Goal: Transaction & Acquisition: Purchase product/service

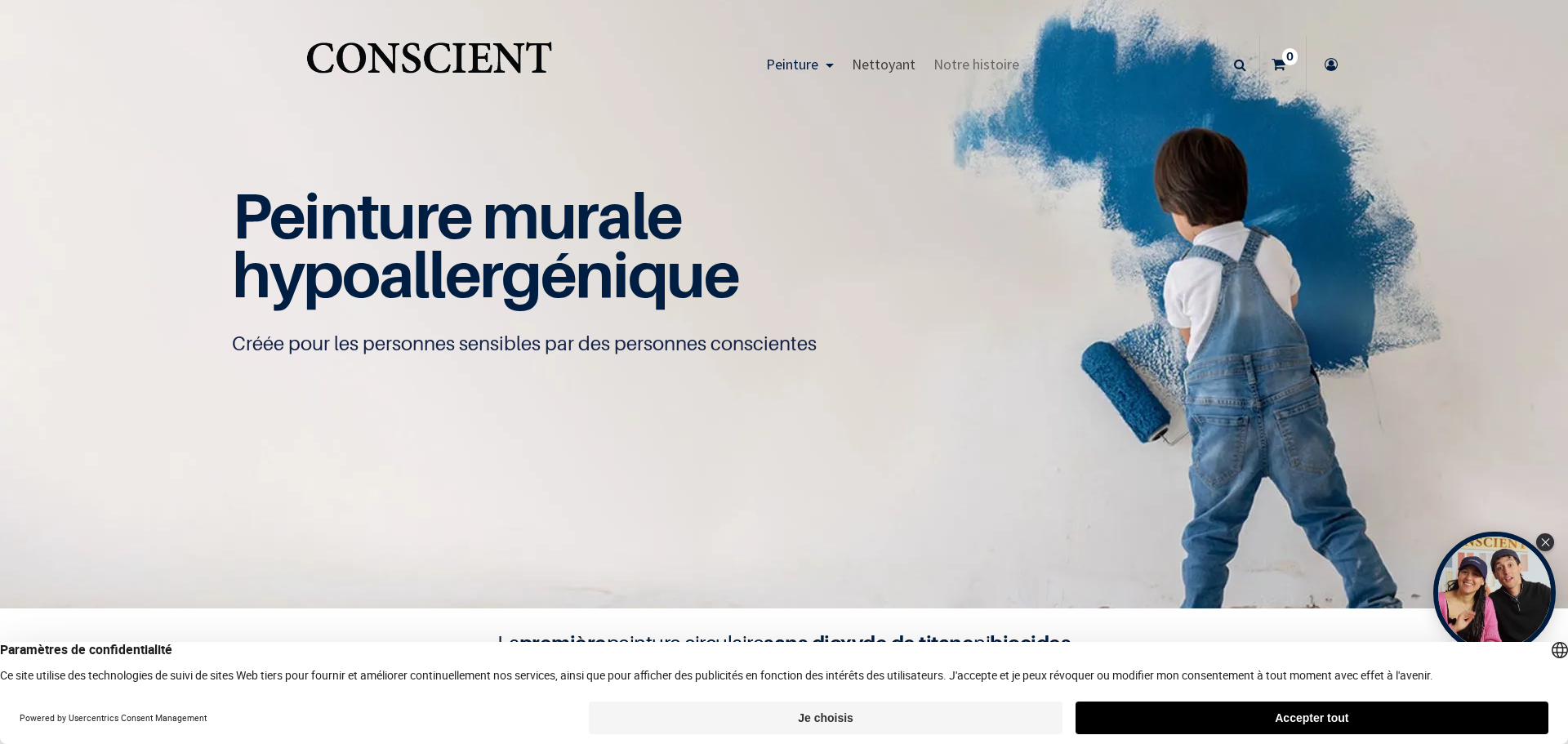
click at [864, 64] on span "Nettoyant" at bounding box center [883, 64] width 64 height 19
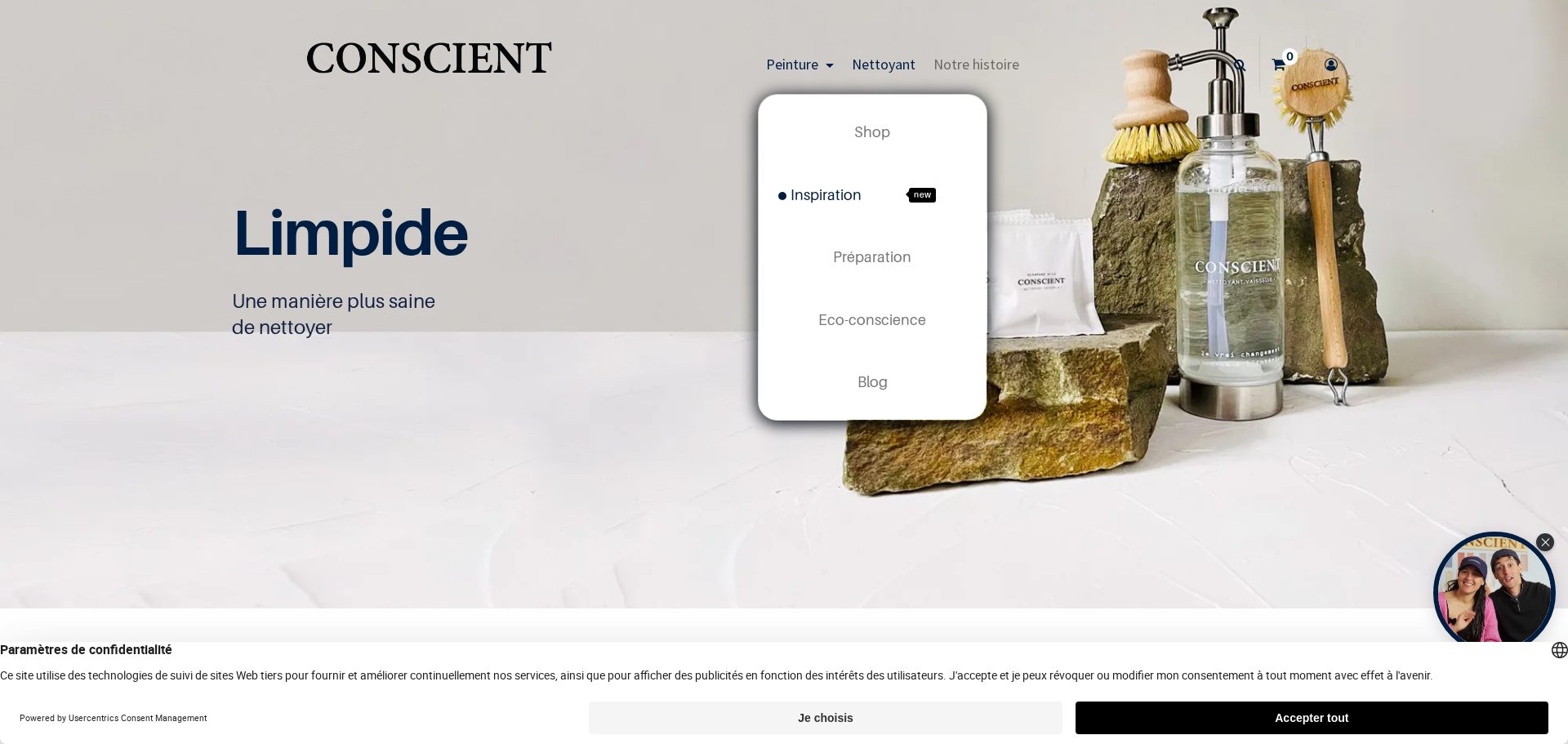
click at [829, 200] on span "Inspiration" at bounding box center [820, 194] width 84 height 17
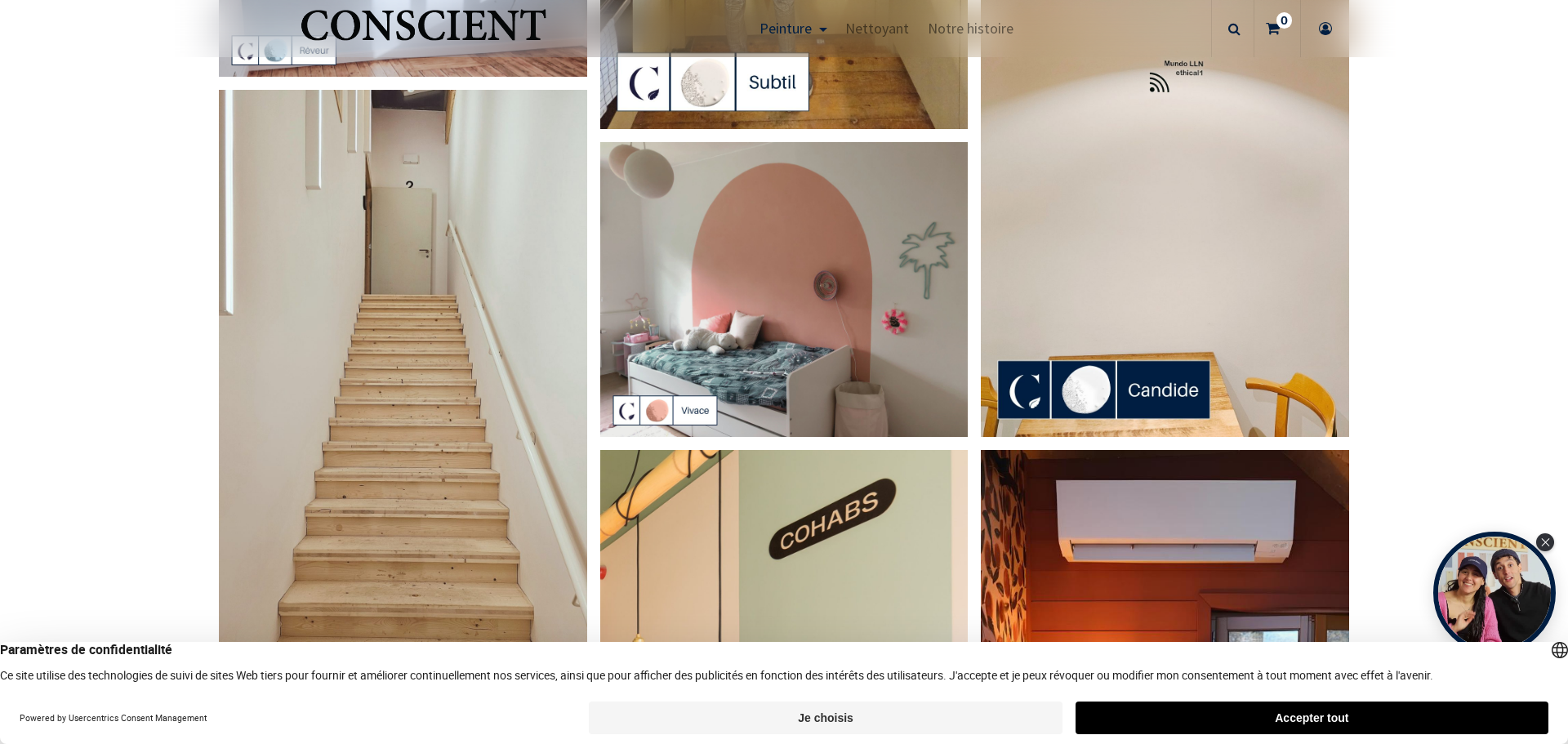
scroll to position [762, 0]
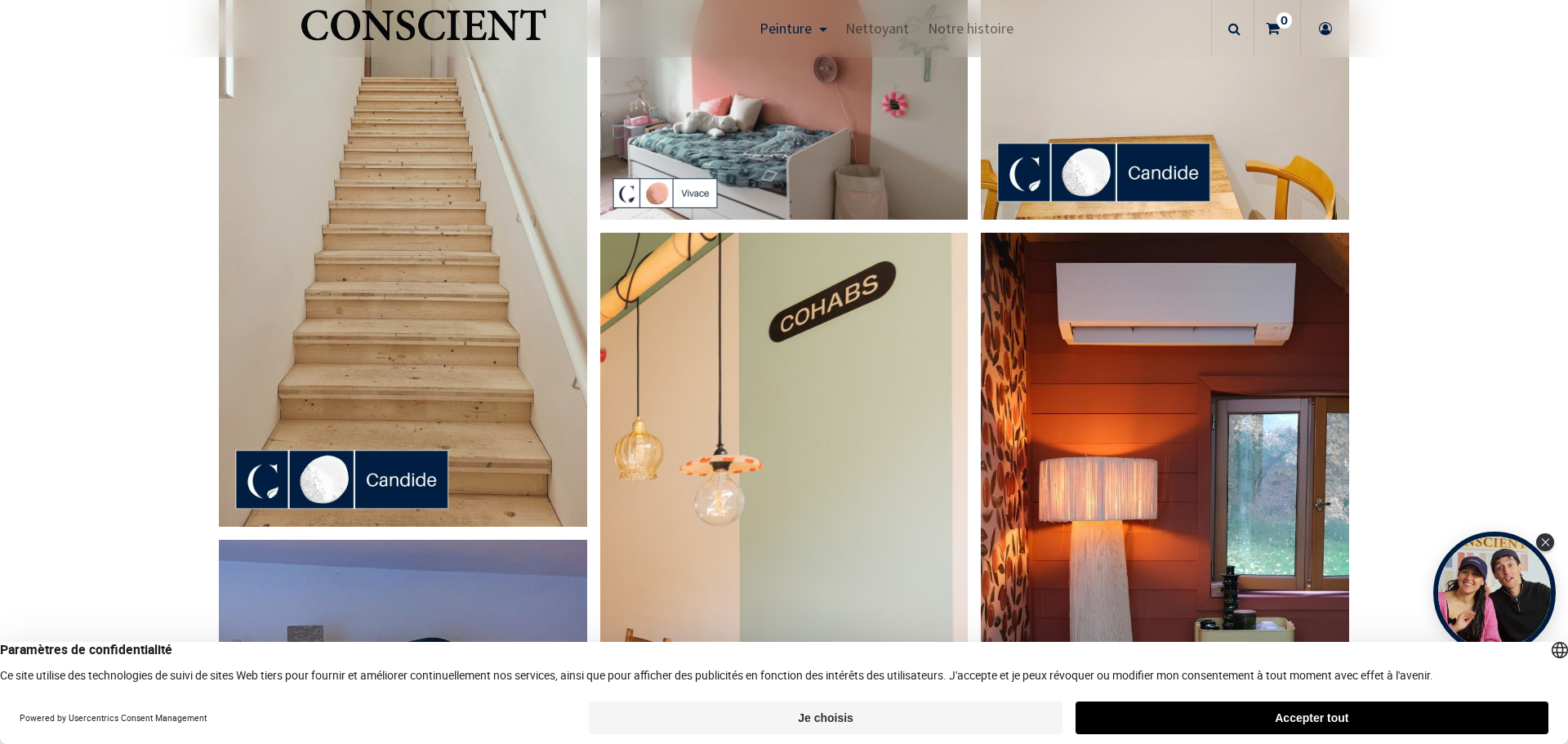
click at [413, 322] on img at bounding box center [403, 199] width 368 height 654
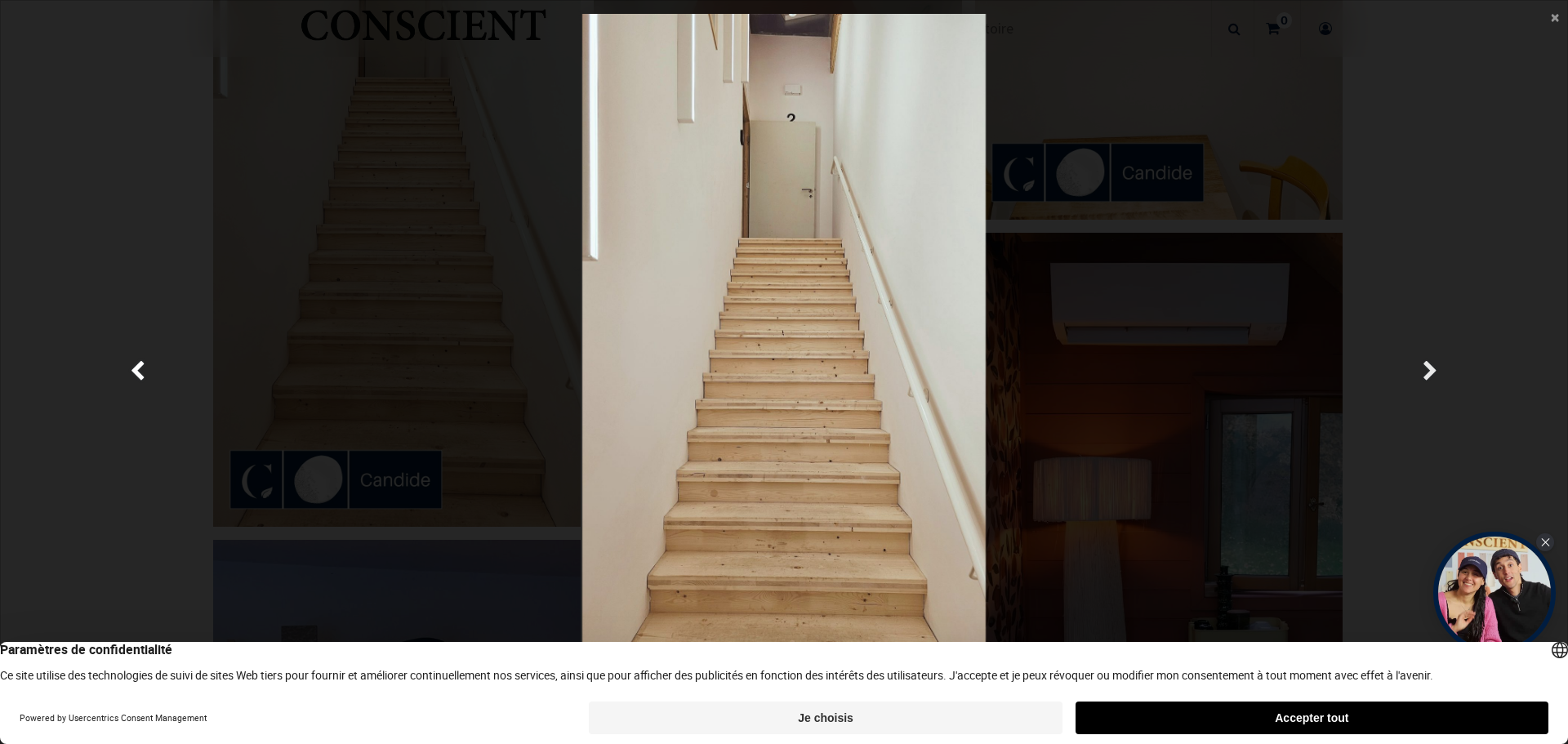
click at [1420, 366] on link "Suivante" at bounding box center [1431, 372] width 228 height 716
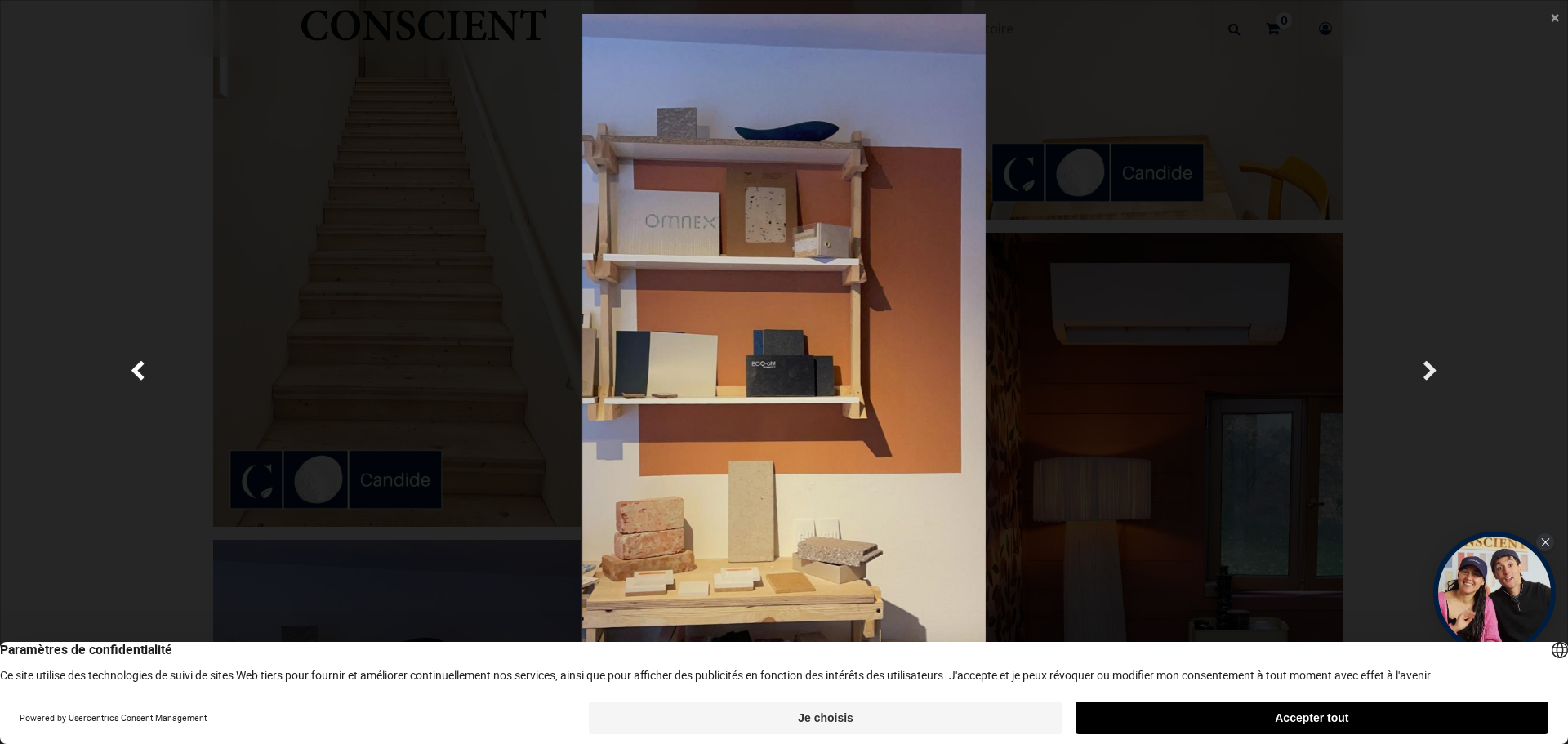
click at [1420, 366] on link "Suivante" at bounding box center [1431, 372] width 228 height 716
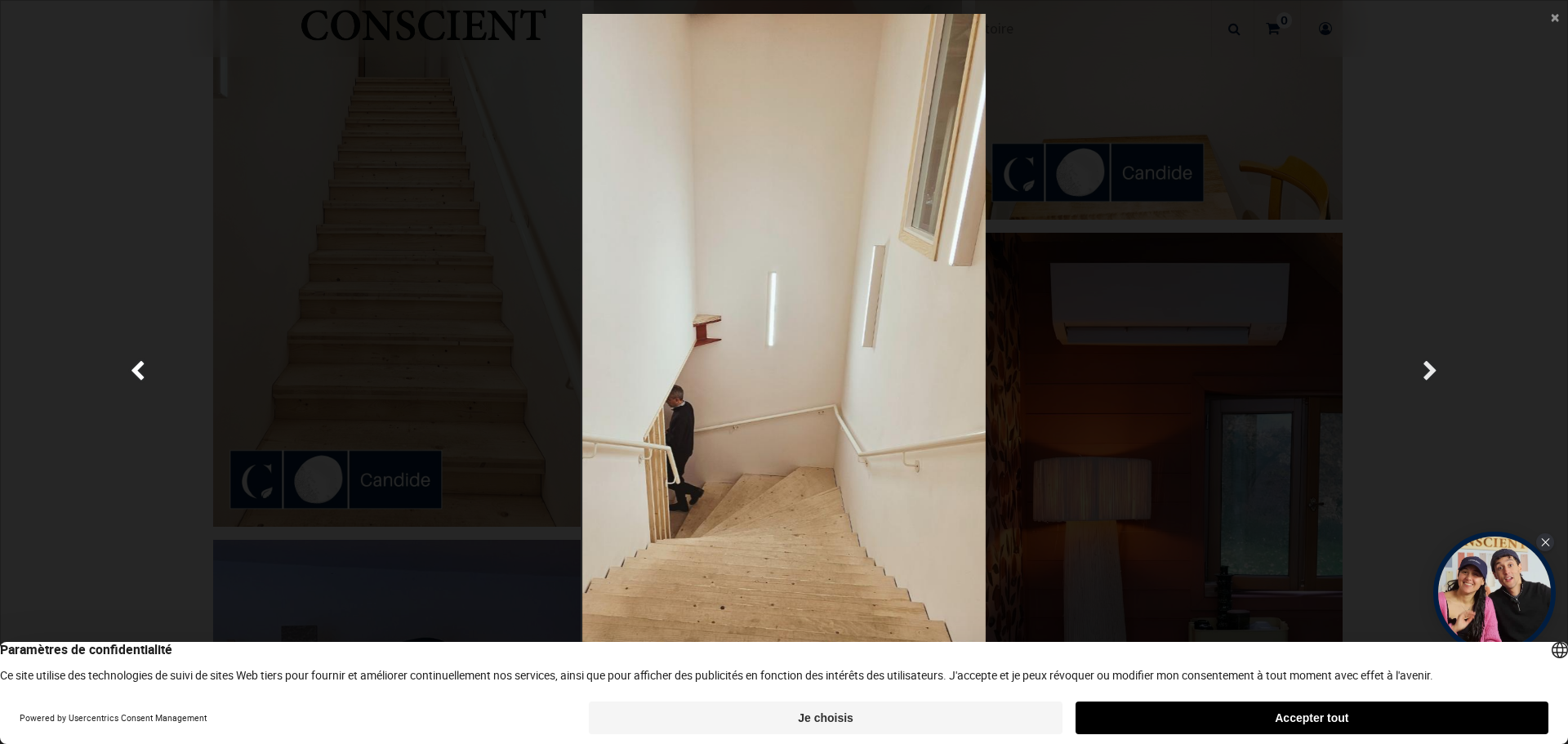
click at [1420, 366] on link "Suivante" at bounding box center [1431, 372] width 228 height 716
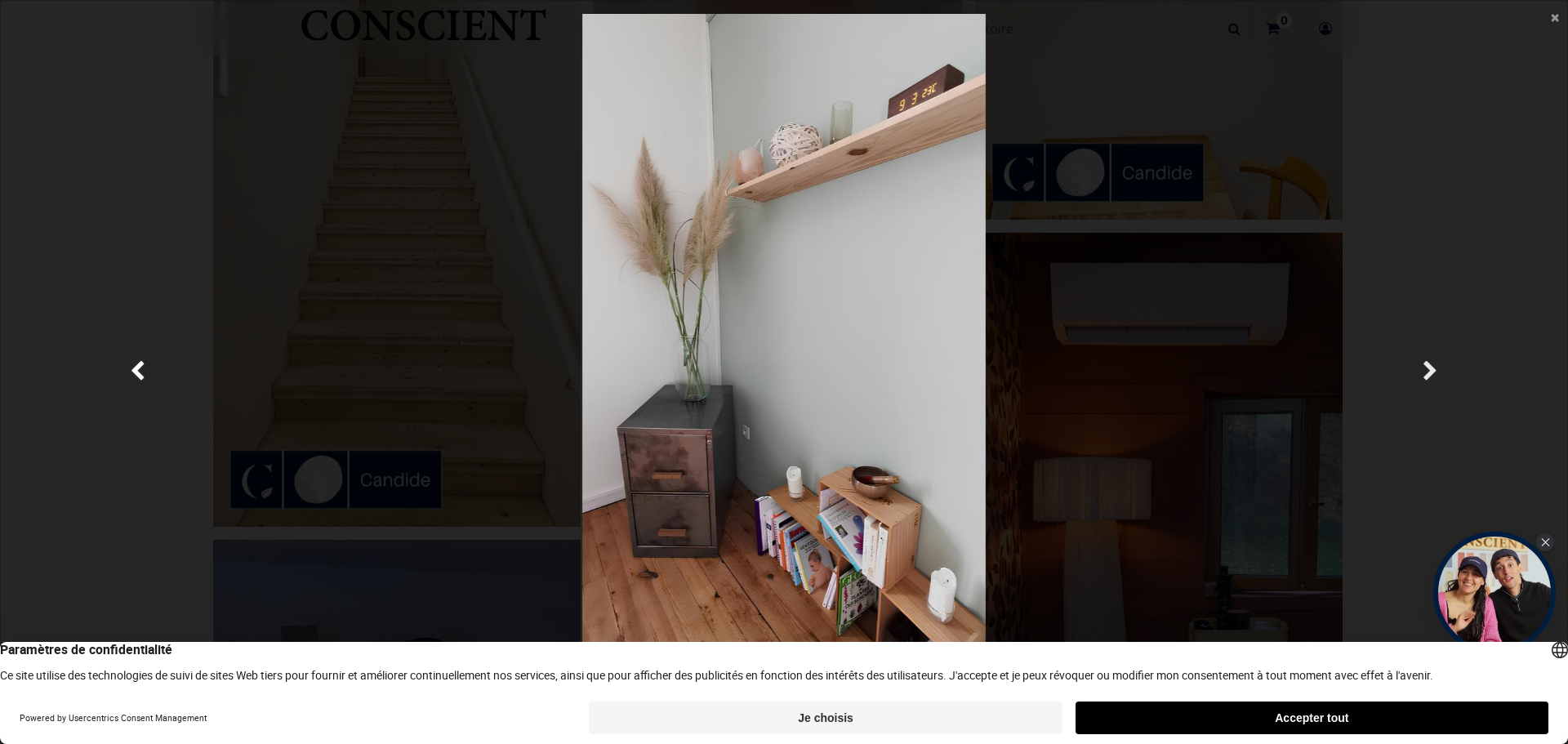
click at [1420, 366] on link "Suivante" at bounding box center [1431, 372] width 228 height 716
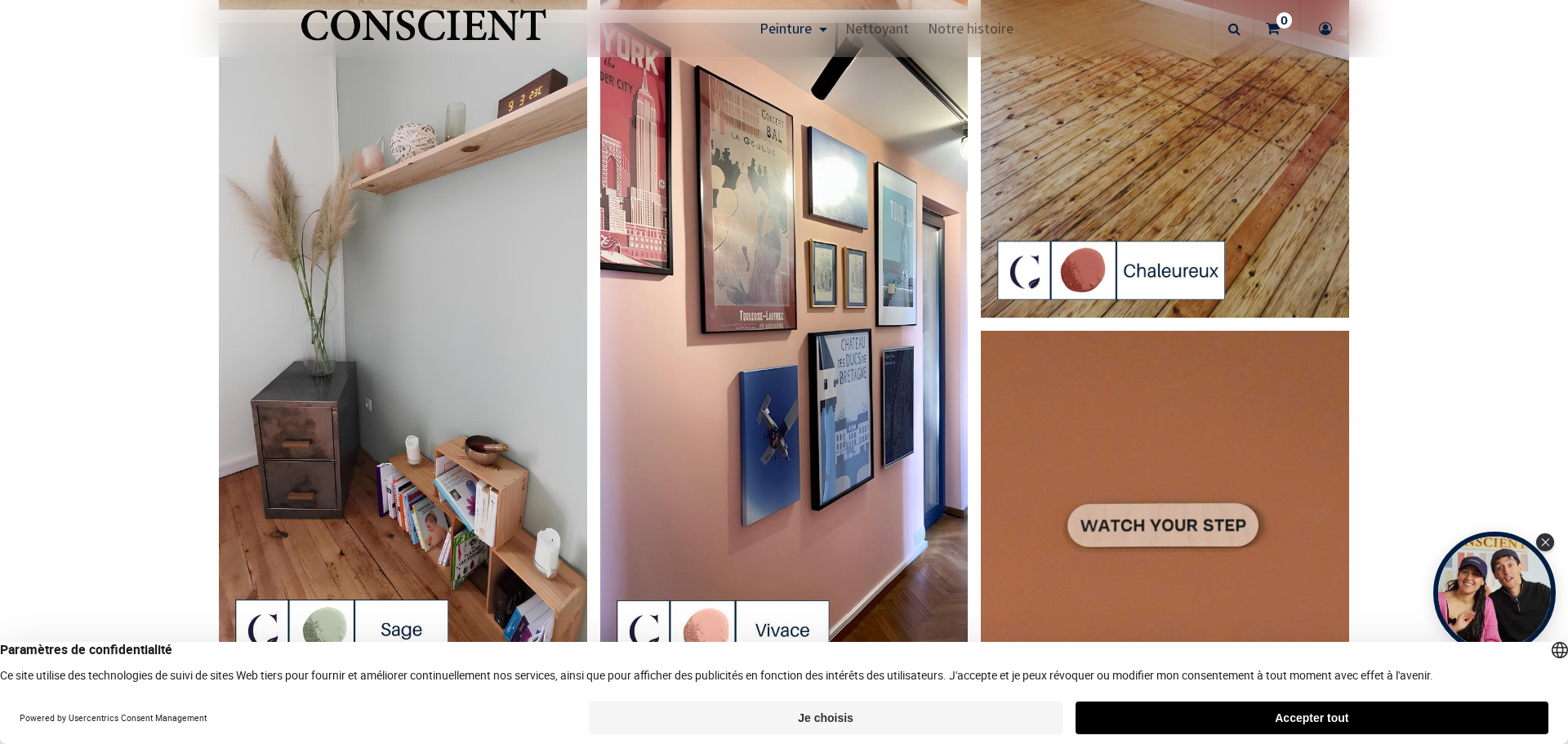
scroll to position [2287, 0]
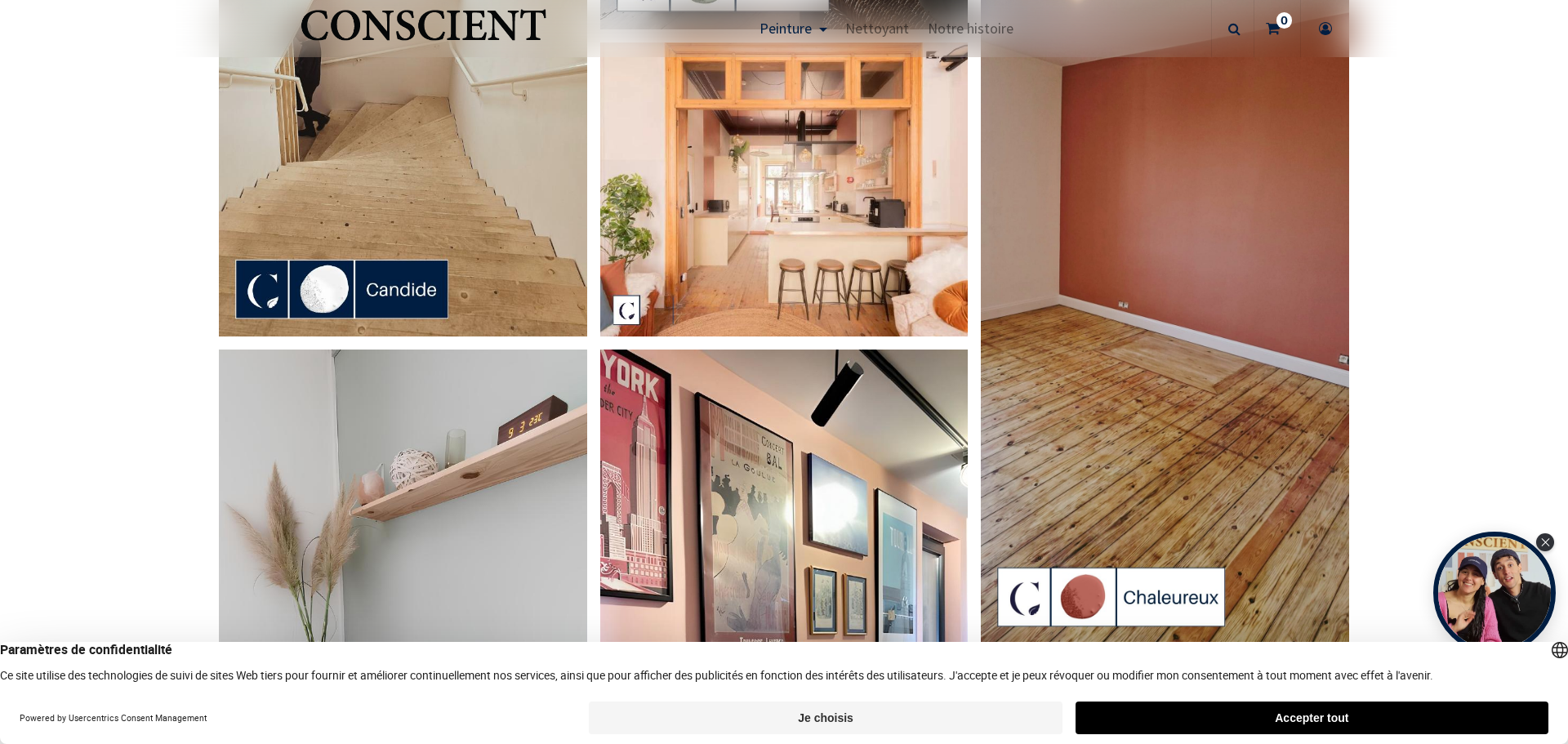
click at [320, 298] on img at bounding box center [403, 9] width 368 height 654
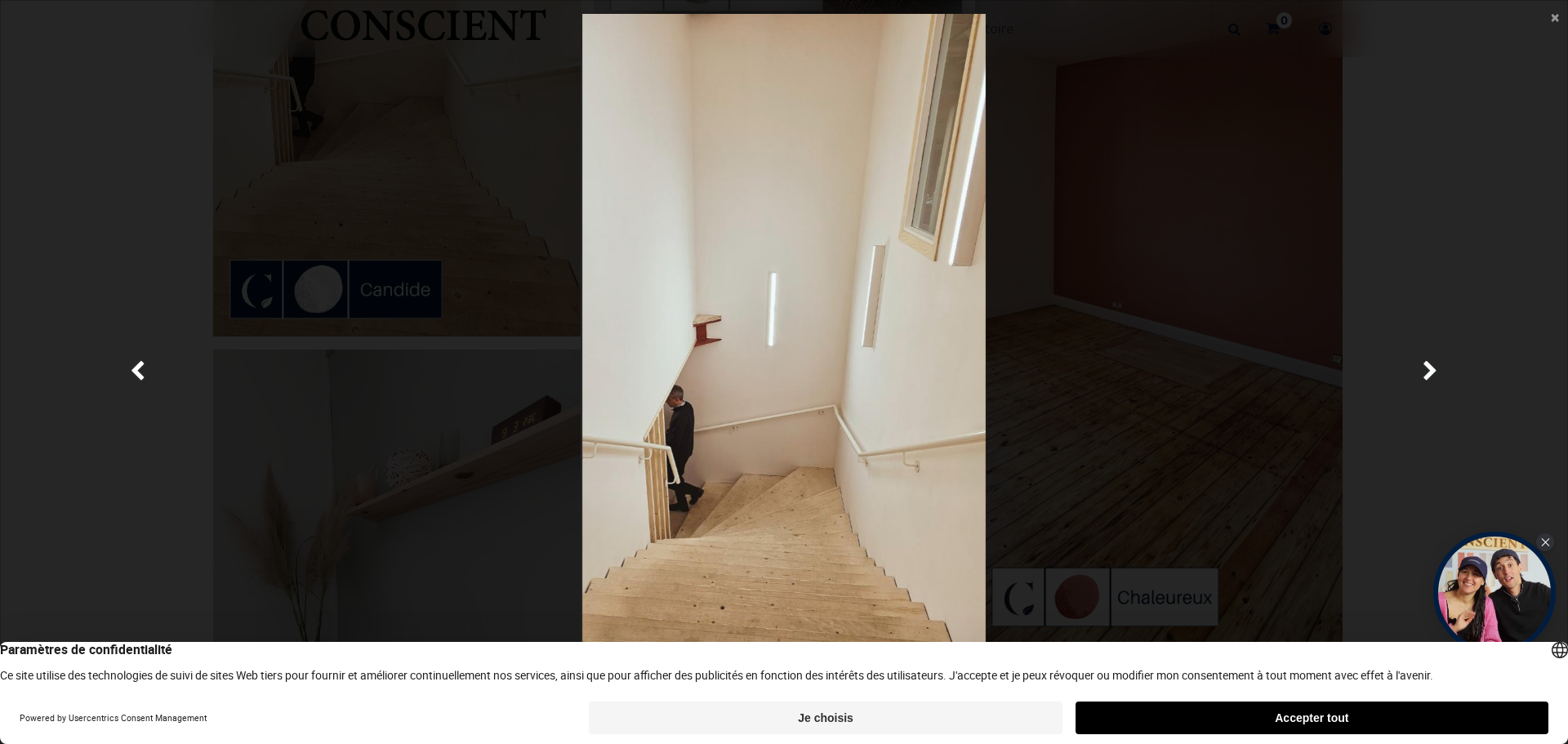
click at [1081, 208] on div at bounding box center [784, 372] width 1521 height 716
click at [1561, 17] on main "× Fermer" at bounding box center [784, 372] width 1566 height 742
click at [1554, 18] on span "×" at bounding box center [1556, 17] width 8 height 22
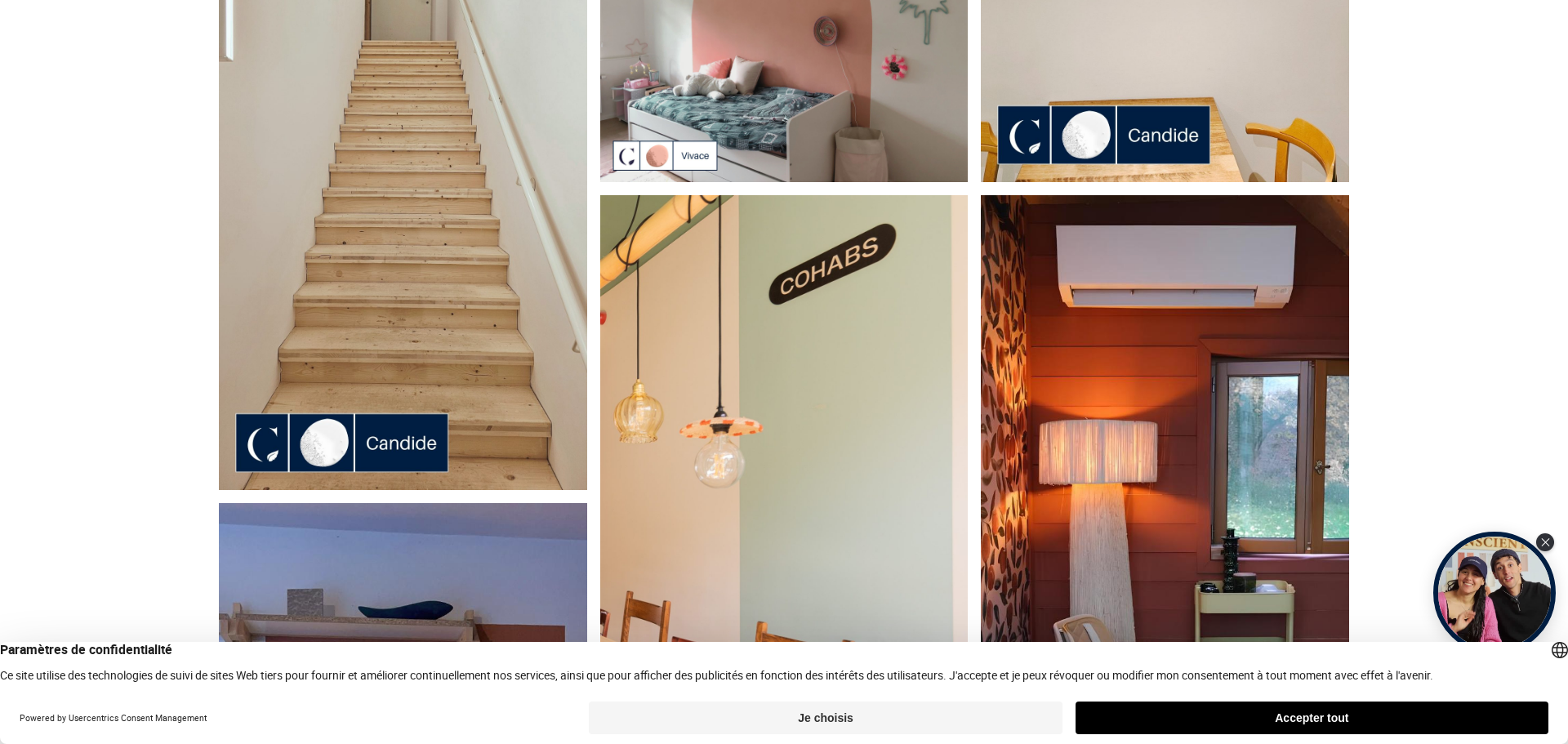
scroll to position [0, 0]
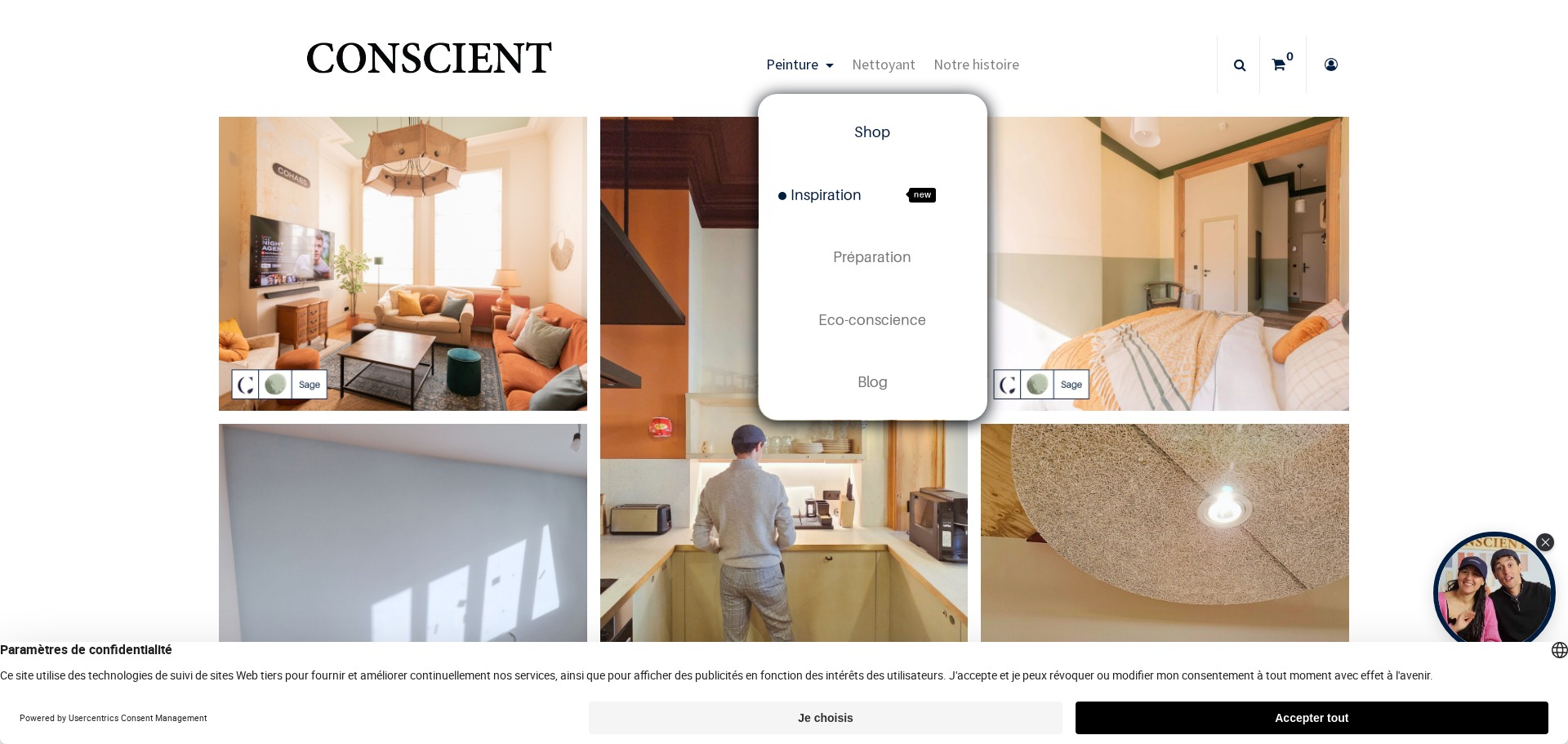
click at [870, 140] on span "Shop" at bounding box center [872, 131] width 36 height 17
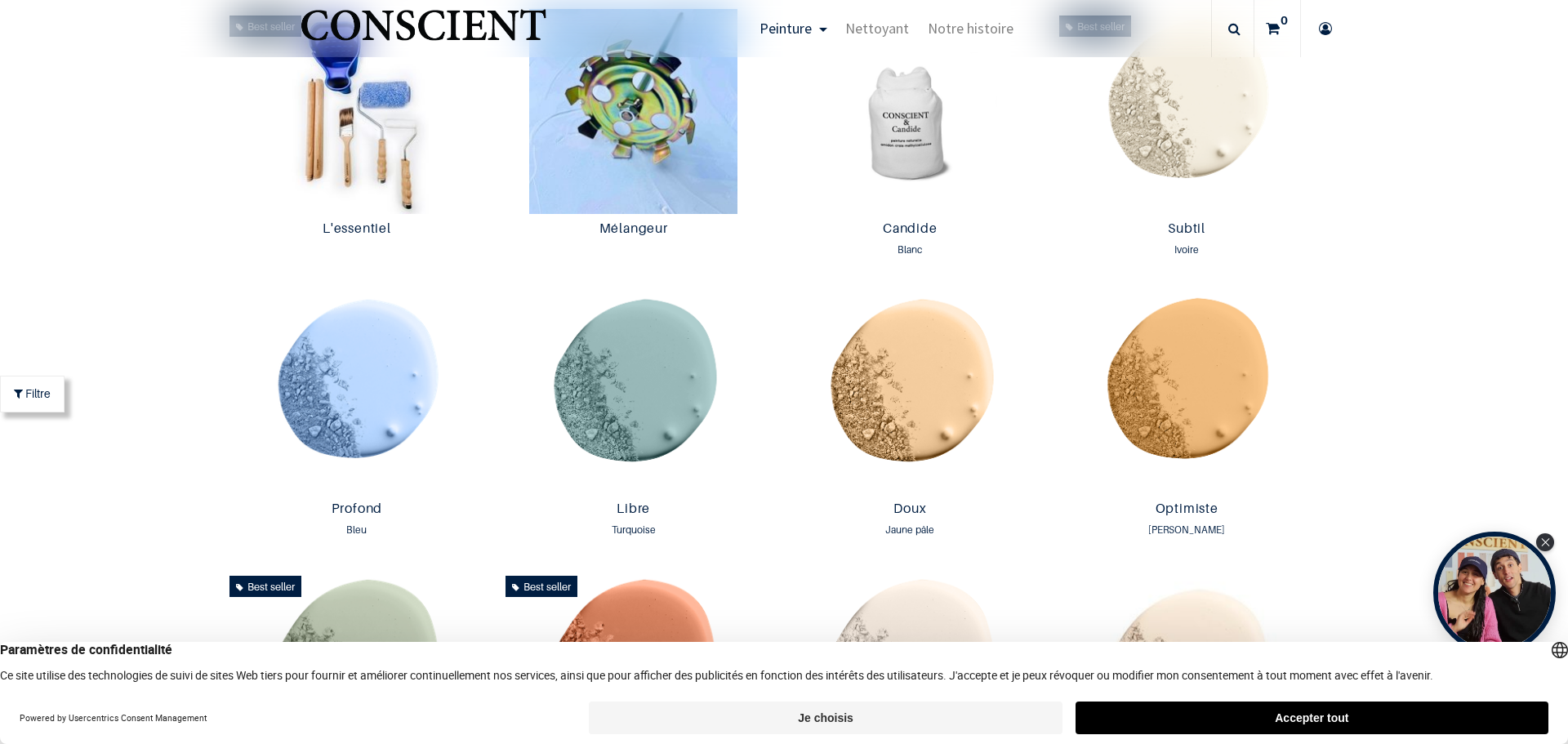
scroll to position [980, 0]
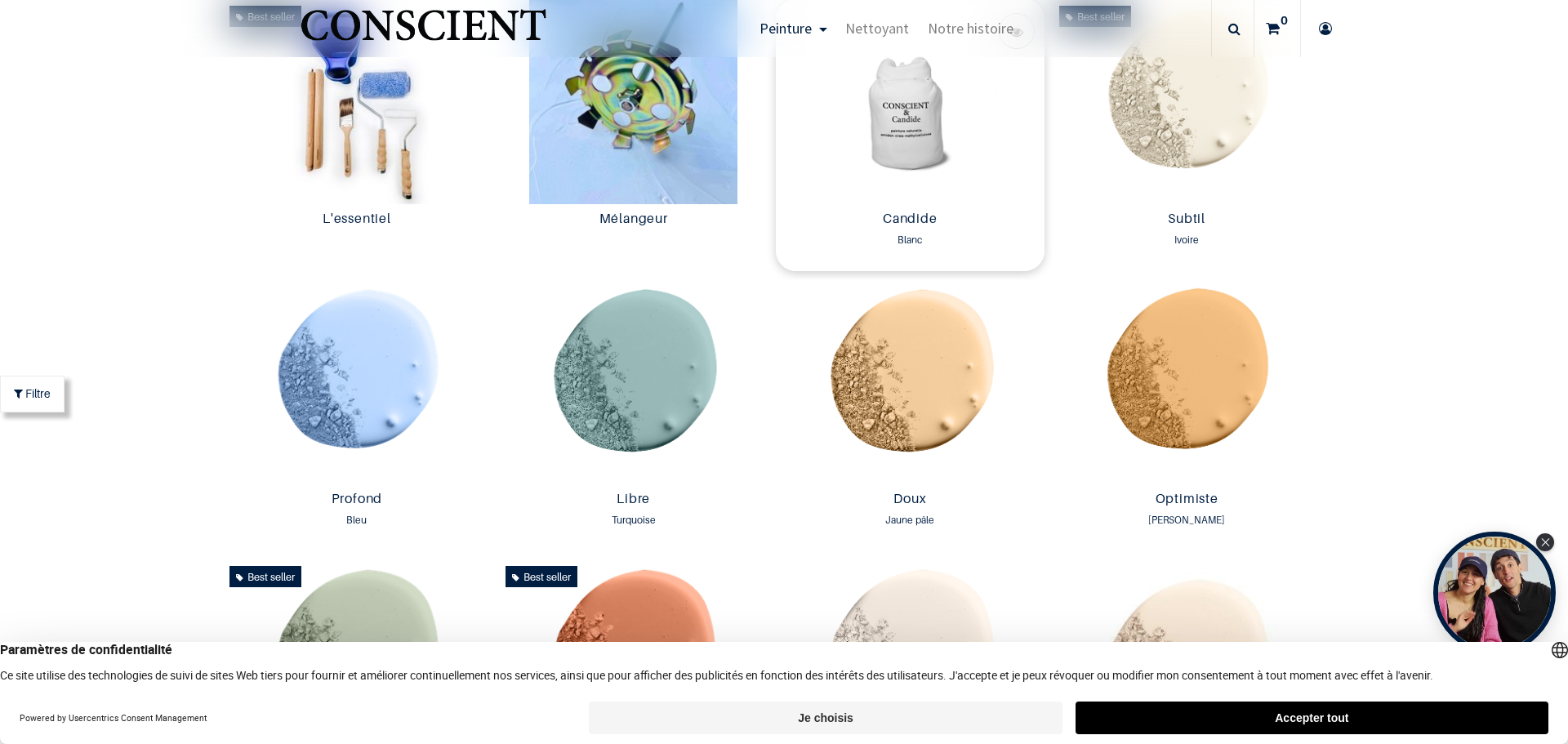
click at [896, 106] on img at bounding box center [910, 102] width 269 height 205
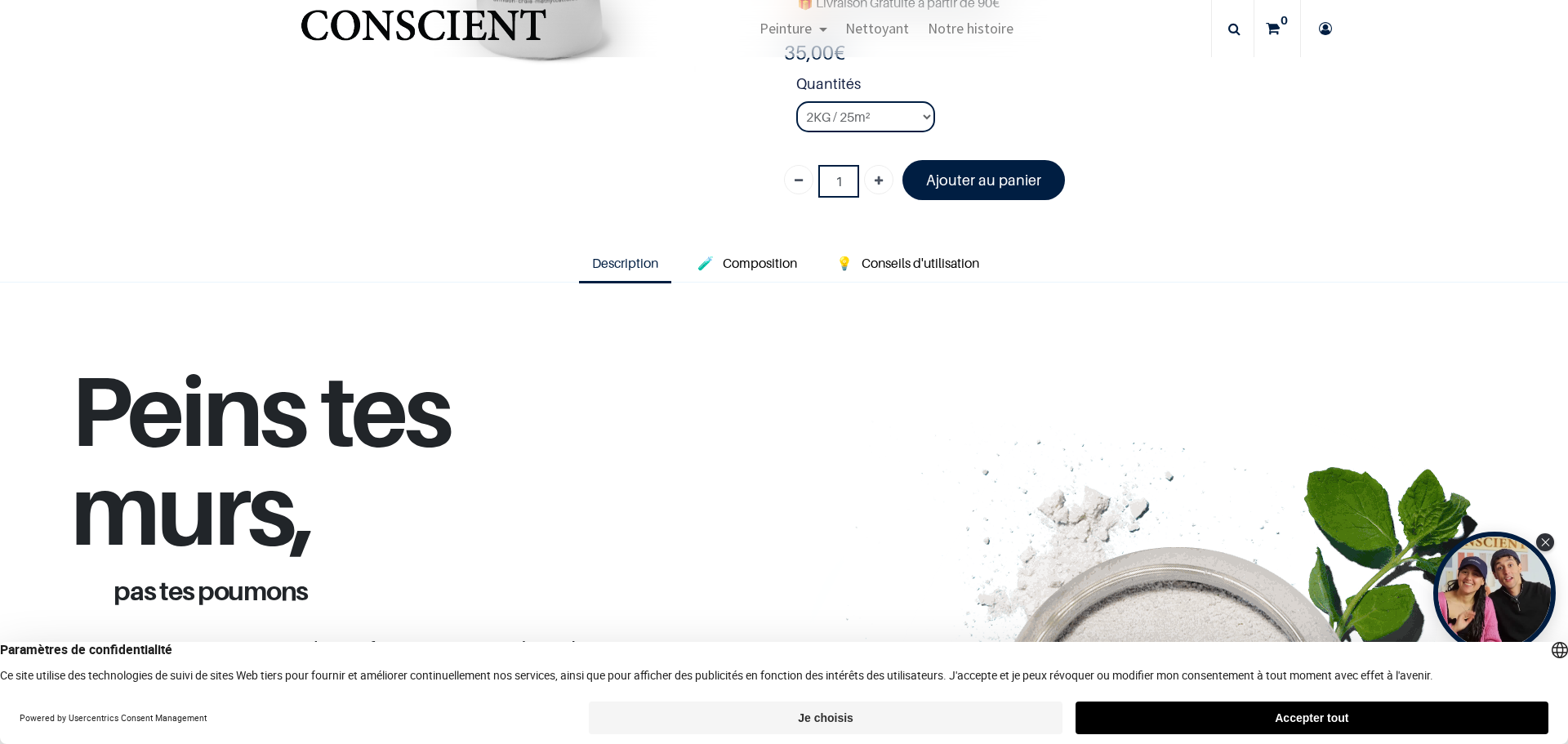
scroll to position [327, 0]
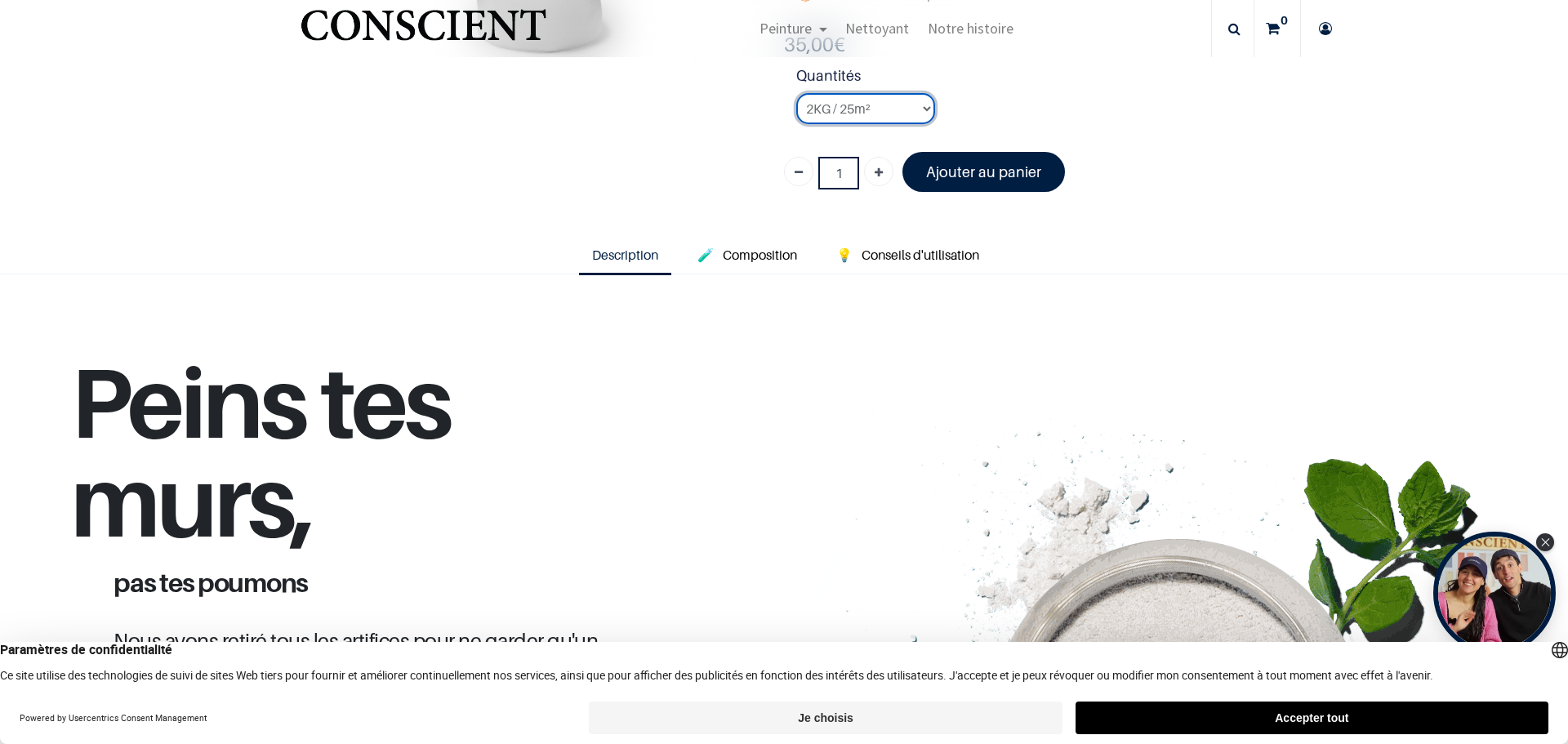
click at [907, 103] on select "2KG / 25m² 4KG / 50m² 8KG / 100m² Testeur" at bounding box center [866, 109] width 139 height 31
select select "3"
click at [796, 93] on select "2KG / 25m² 4KG / 50m² 8KG / 100m² Testeur" at bounding box center [866, 109] width 139 height 31
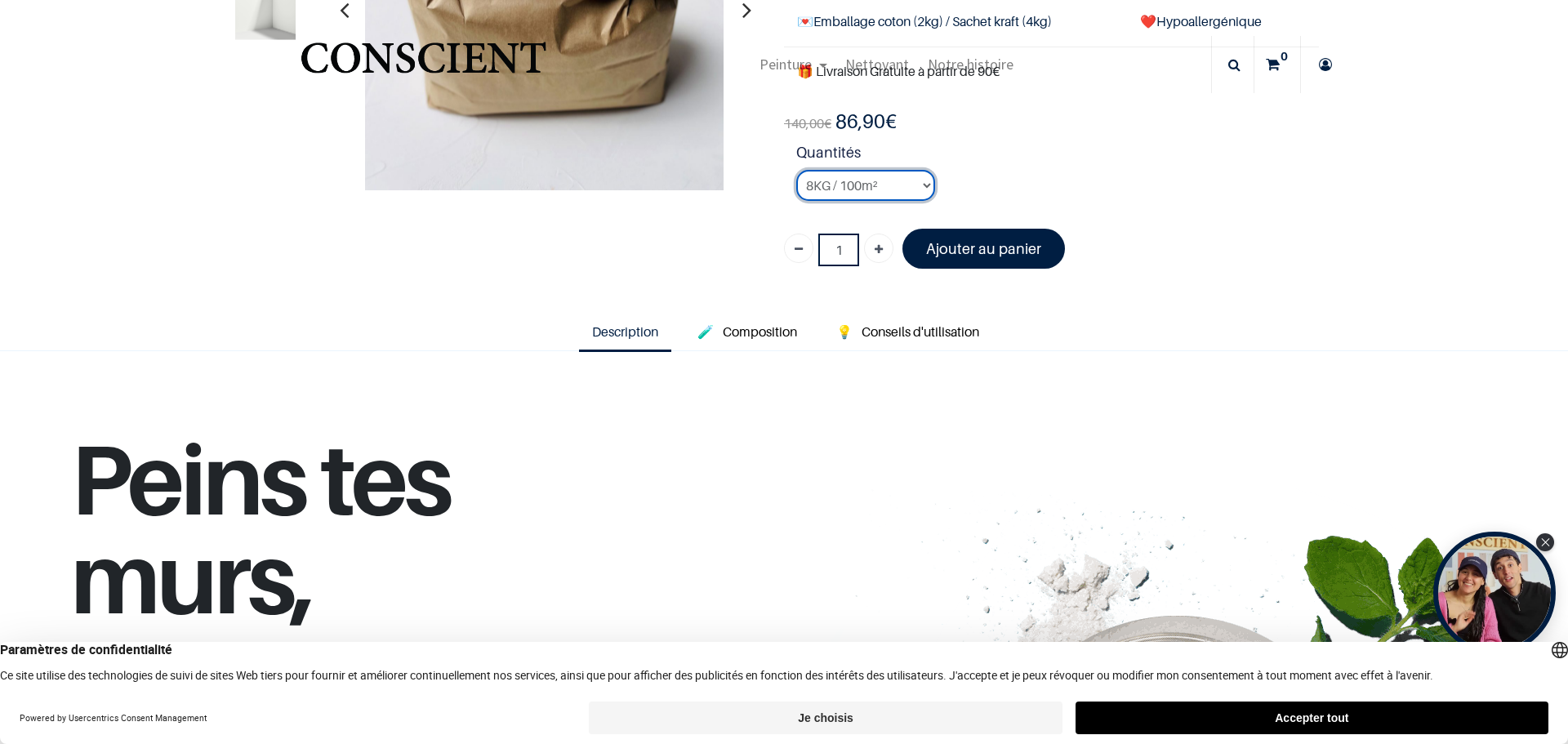
scroll to position [108, 0]
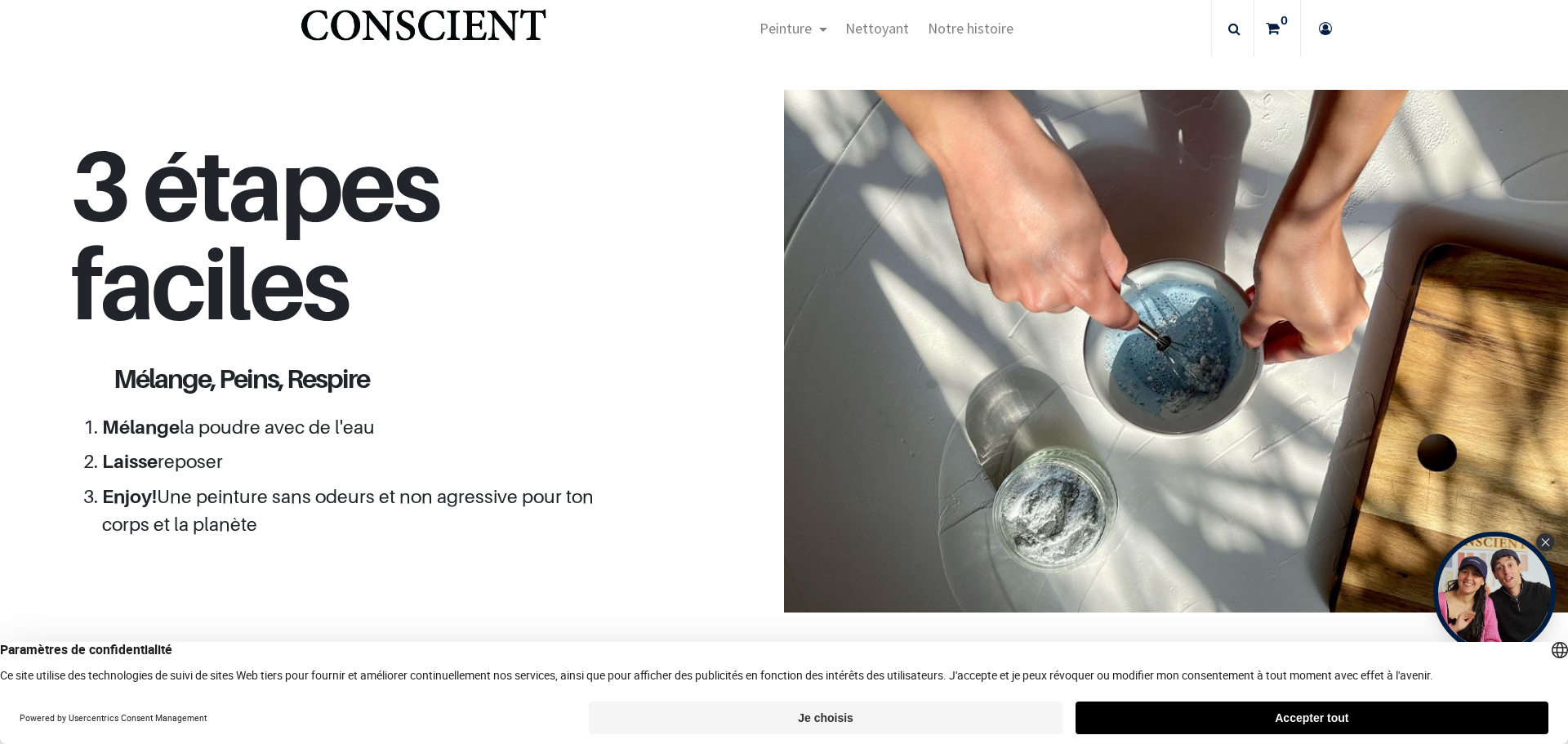
scroll to position [1524, 0]
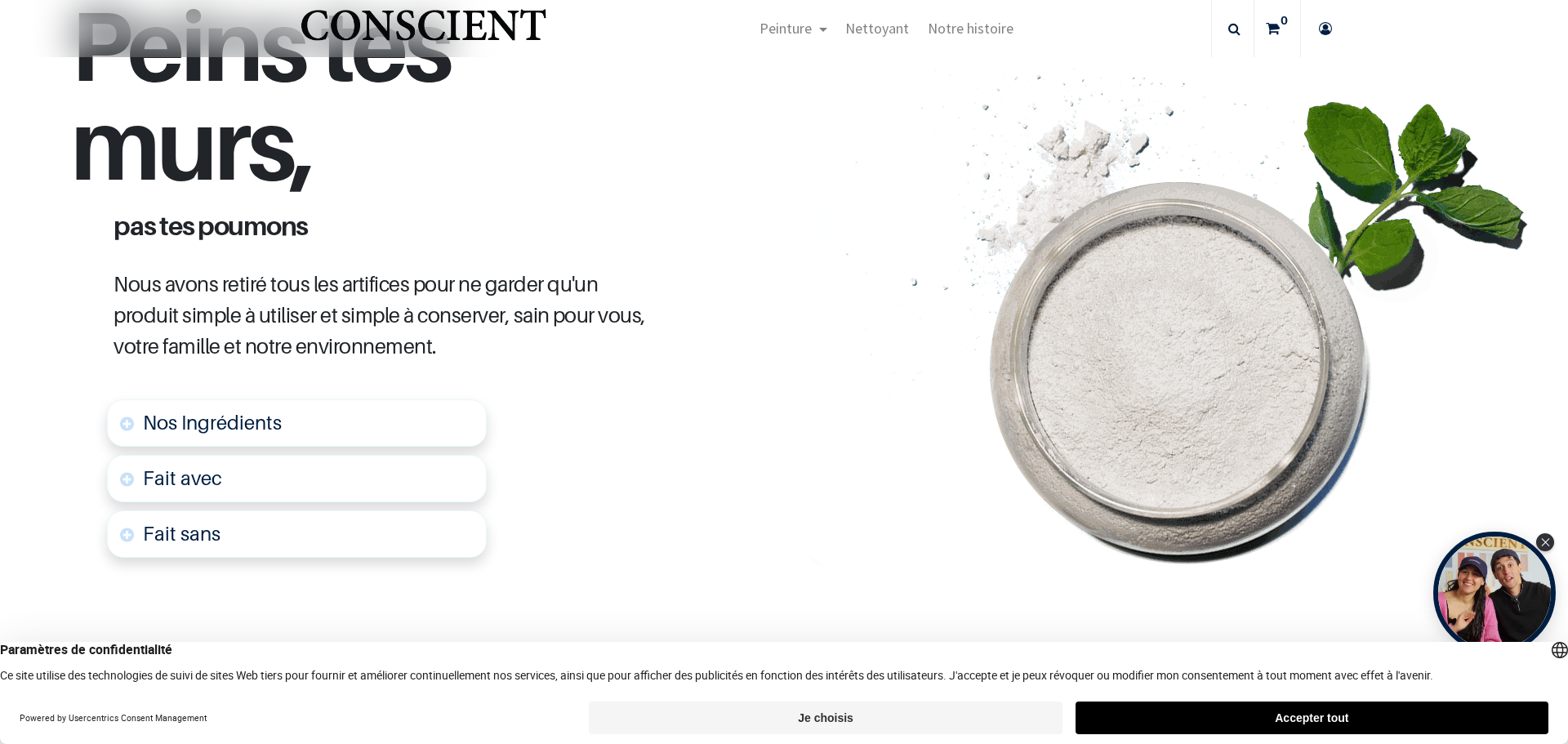
scroll to position [218, 0]
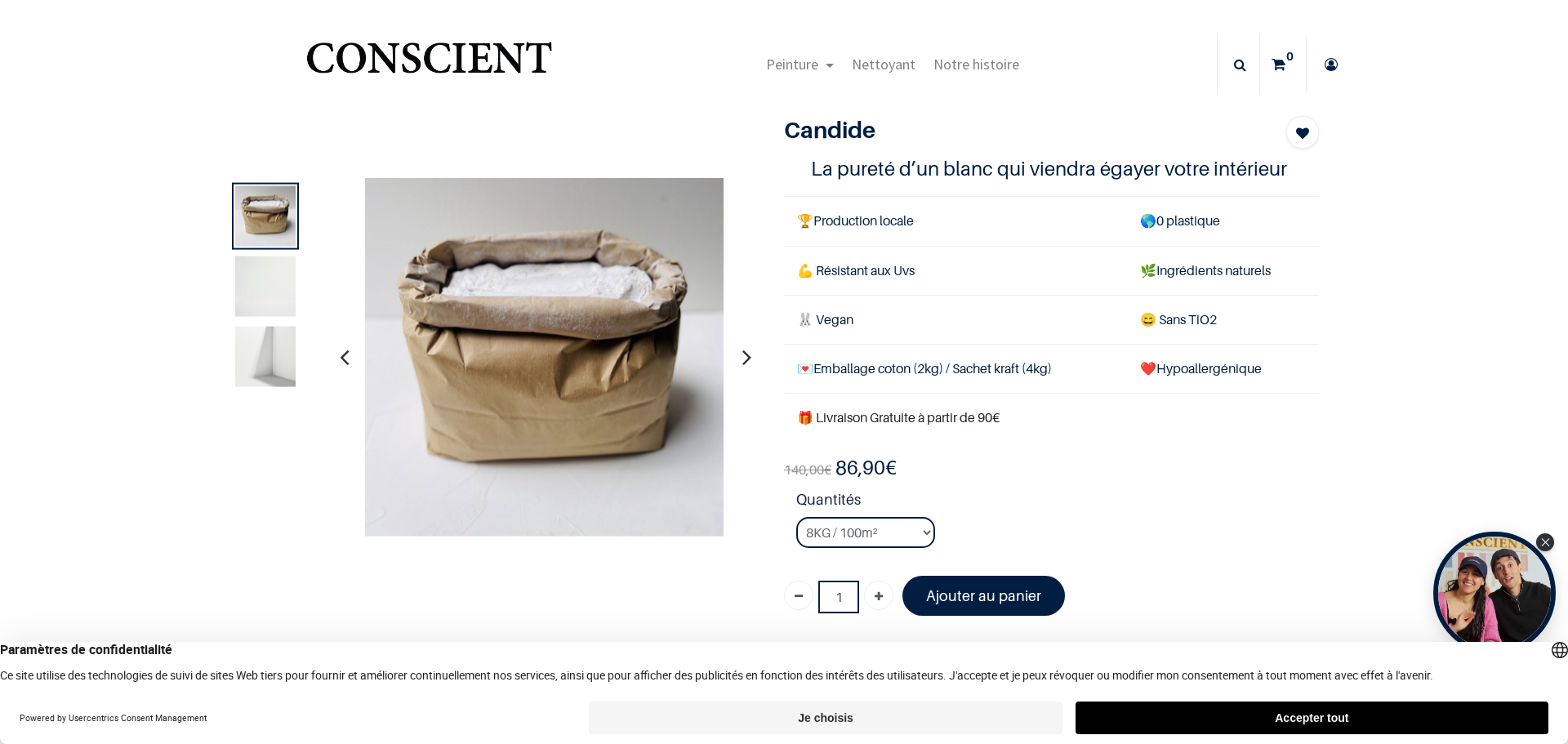
click at [256, 298] on img at bounding box center [265, 285] width 60 height 60
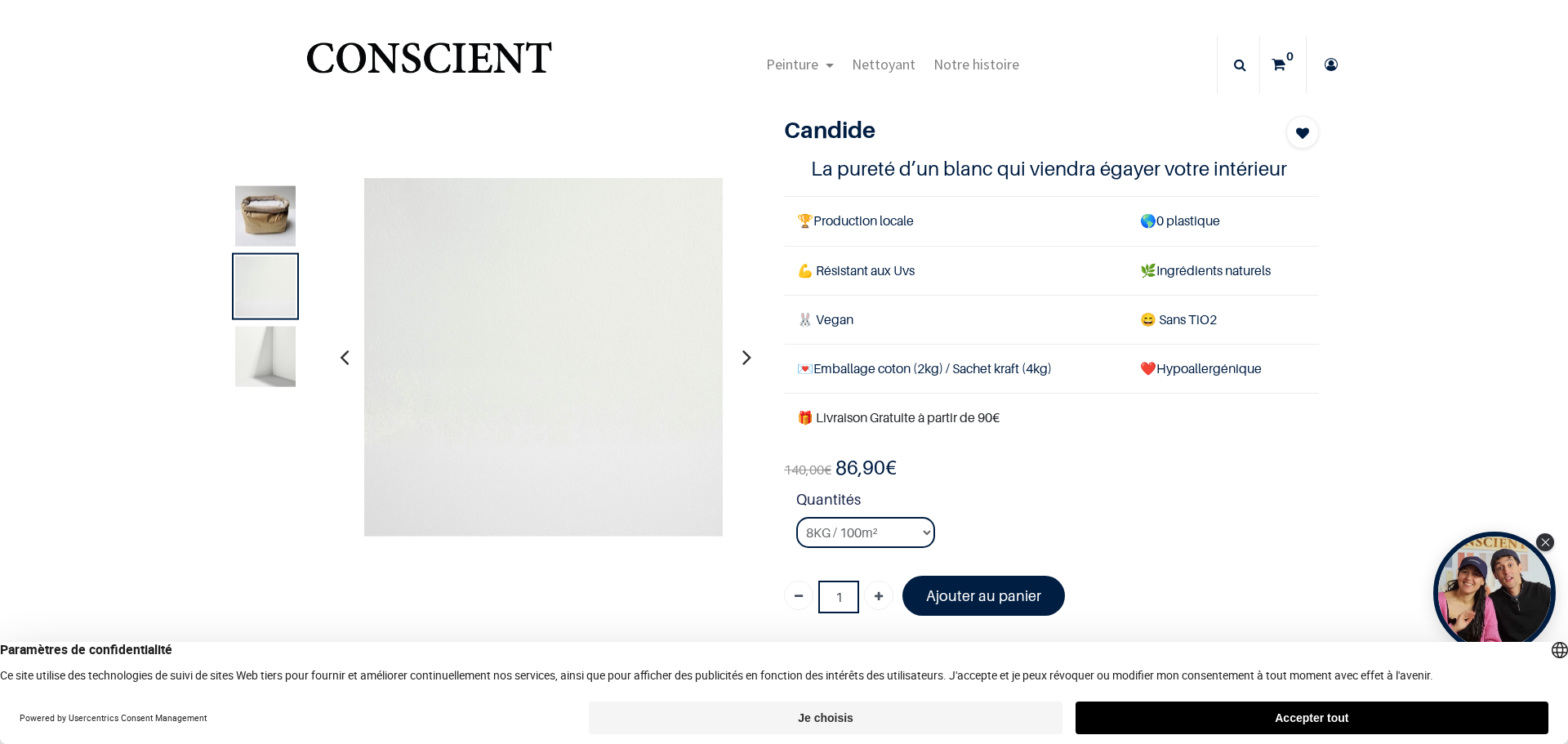
click at [260, 336] on img at bounding box center [265, 355] width 60 height 60
